Goal: Transaction & Acquisition: Purchase product/service

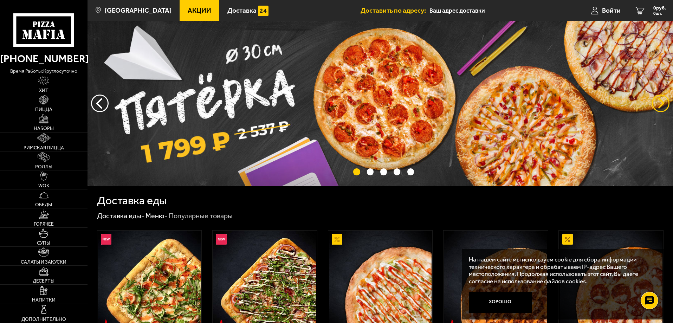
click at [653, 105] on button "предыдущий" at bounding box center [661, 104] width 18 height 18
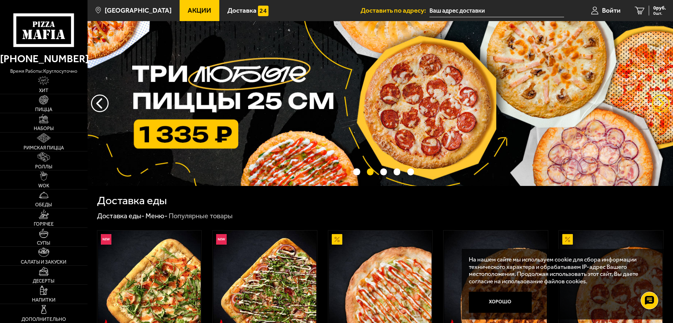
click at [664, 103] on button "предыдущий" at bounding box center [661, 104] width 18 height 18
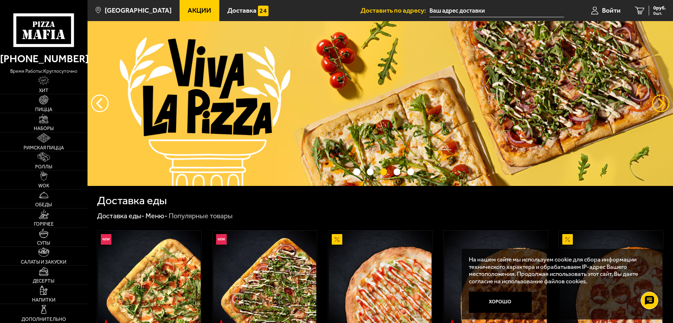
click at [661, 100] on button "предыдущий" at bounding box center [661, 104] width 18 height 18
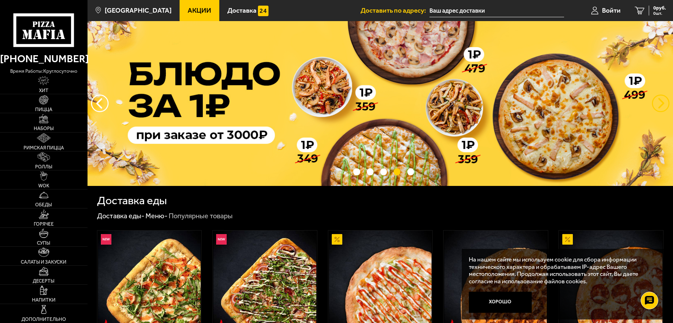
click at [660, 108] on button "предыдущий" at bounding box center [661, 104] width 18 height 18
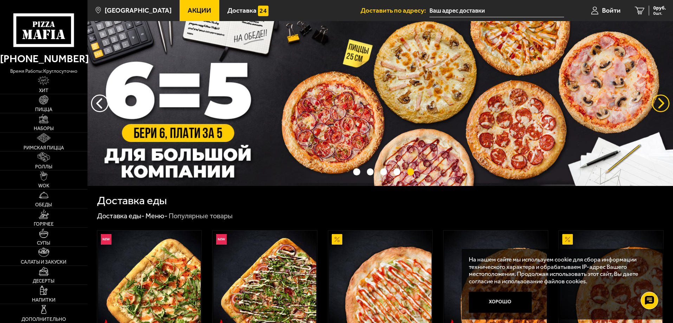
click at [660, 105] on button "предыдущий" at bounding box center [661, 104] width 18 height 18
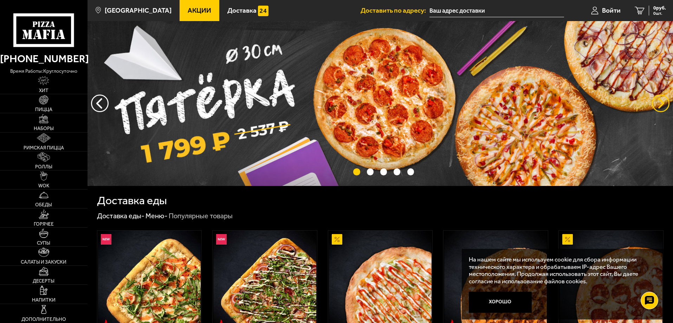
click at [660, 105] on button "предыдущий" at bounding box center [661, 104] width 18 height 18
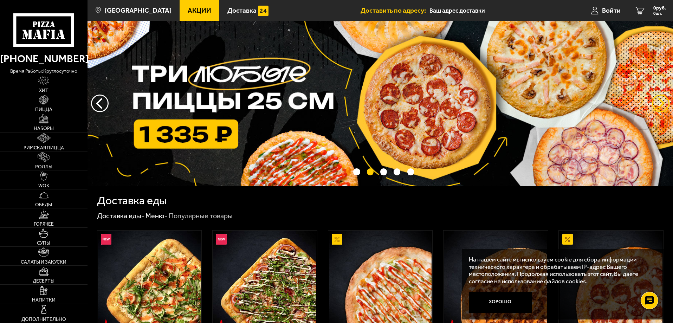
click at [660, 105] on button "предыдущий" at bounding box center [661, 104] width 18 height 18
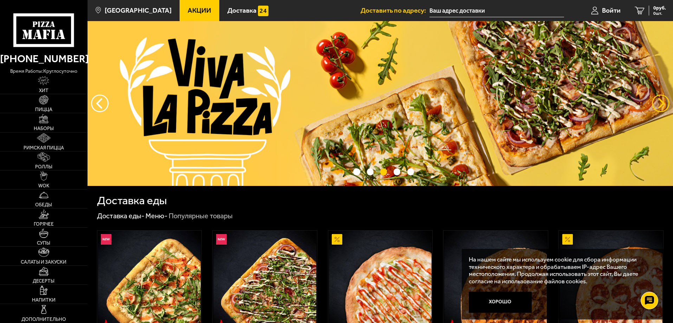
click at [660, 105] on button "предыдущий" at bounding box center [661, 104] width 18 height 18
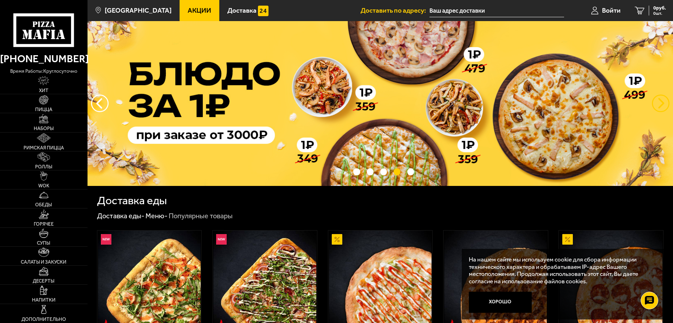
click at [660, 105] on button "предыдущий" at bounding box center [661, 104] width 18 height 18
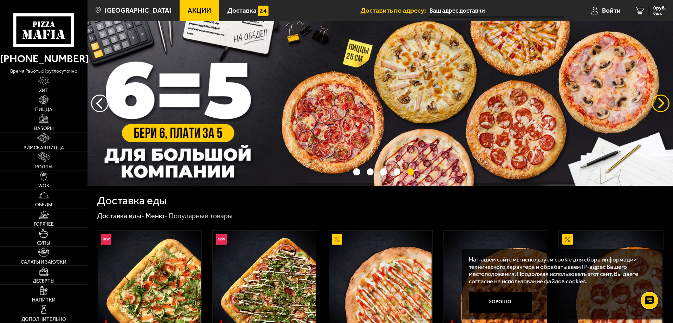
click at [660, 105] on button "предыдущий" at bounding box center [661, 104] width 18 height 18
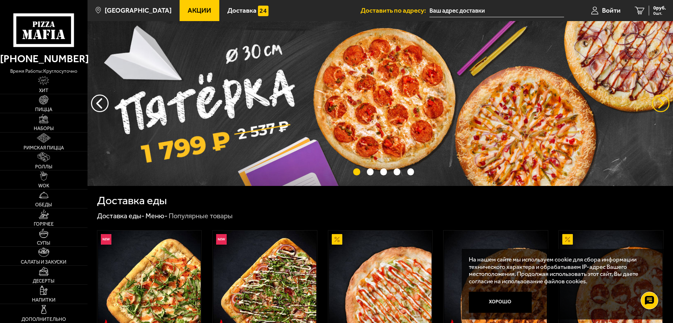
click at [660, 105] on button "предыдущий" at bounding box center [661, 104] width 18 height 18
